Goal: Task Accomplishment & Management: Manage account settings

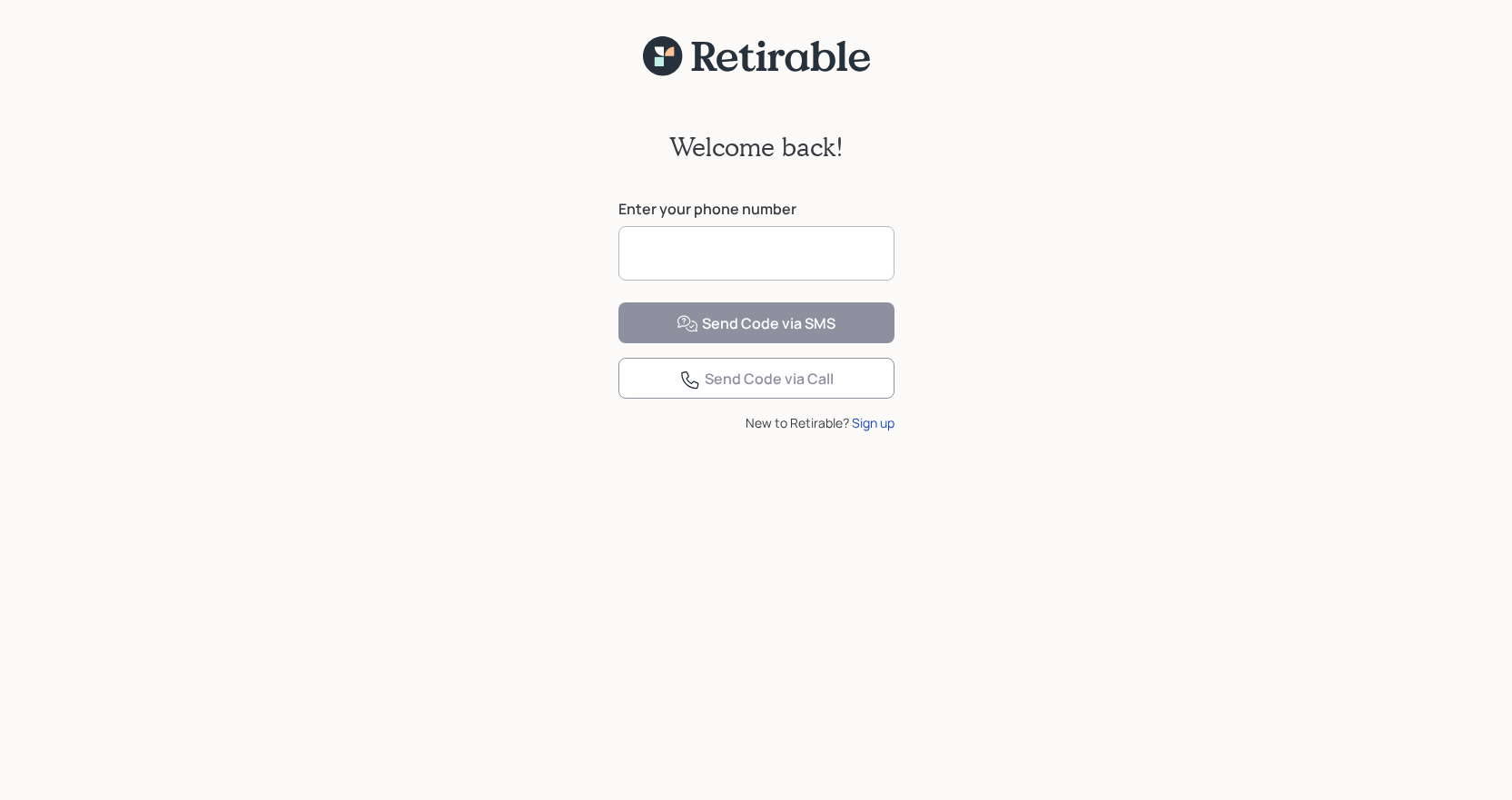
click at [841, 256] on input at bounding box center [756, 252] width 276 height 55
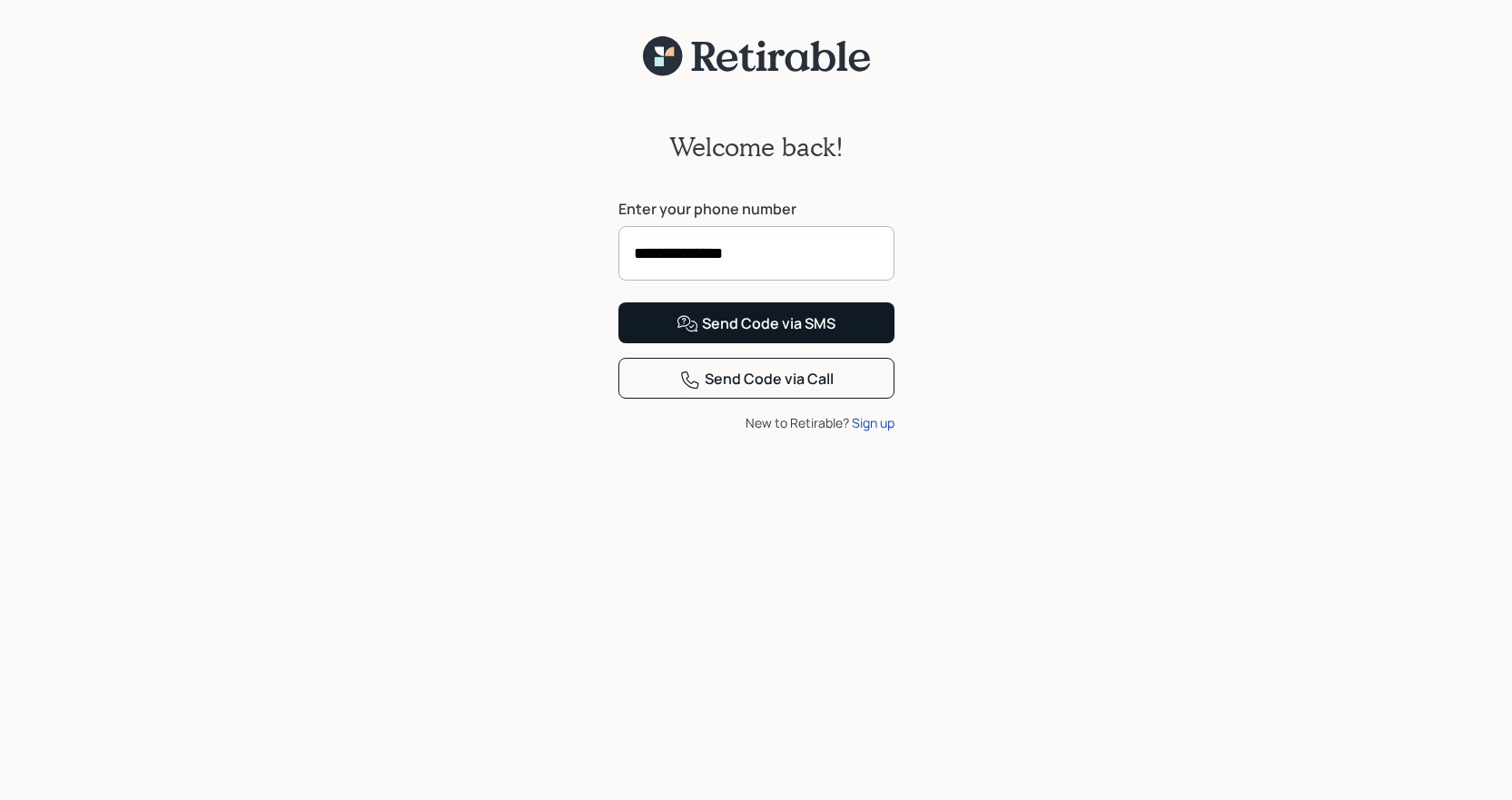
type input "**********"
click at [821, 335] on div "Send Code via SMS" at bounding box center [756, 325] width 159 height 22
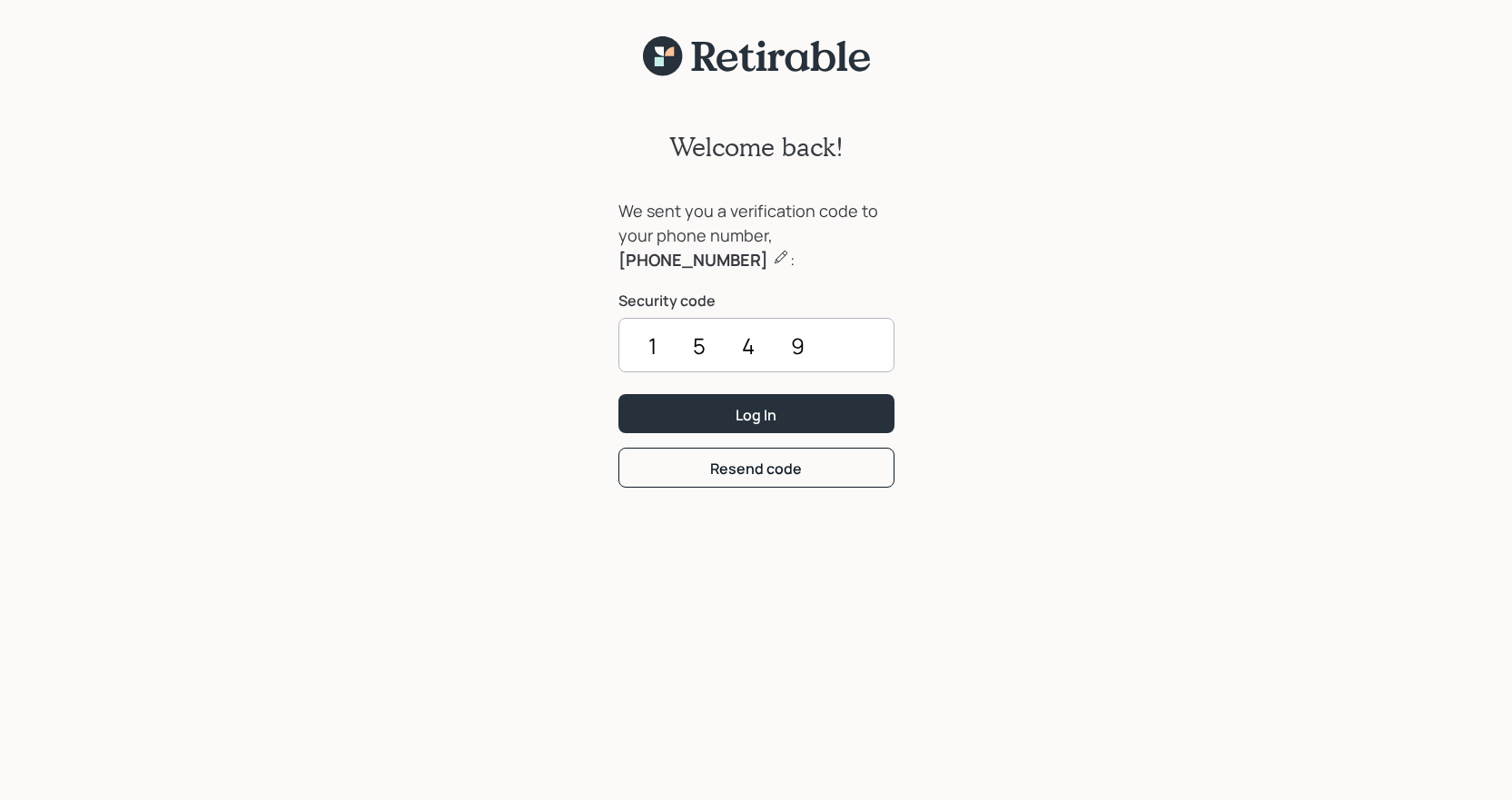
type input "1549"
click at [619, 394] on button "Log In" at bounding box center [756, 413] width 276 height 39
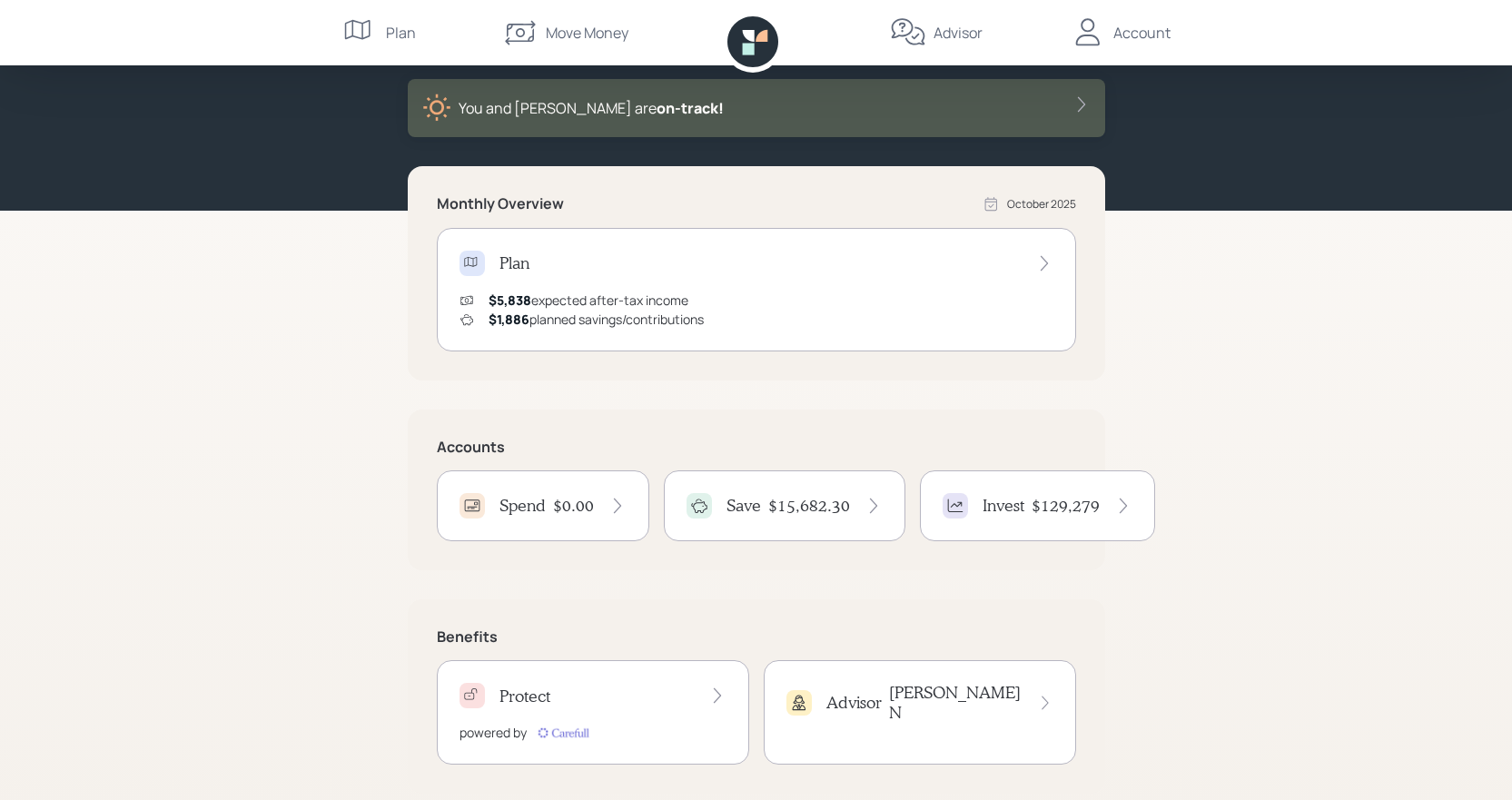
scroll to position [114, 0]
